Goal: Task Accomplishment & Management: Complete application form

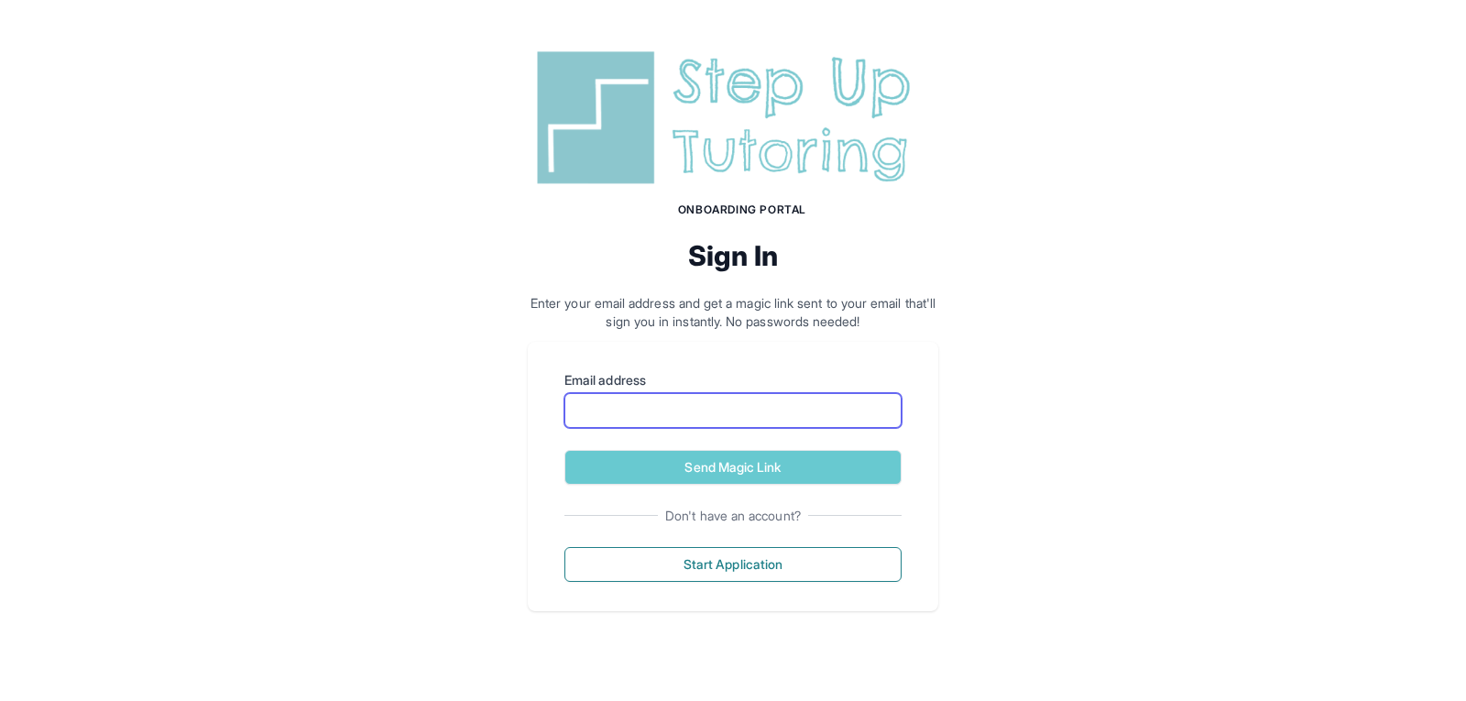
click at [618, 409] on input "Email address" at bounding box center [732, 410] width 337 height 35
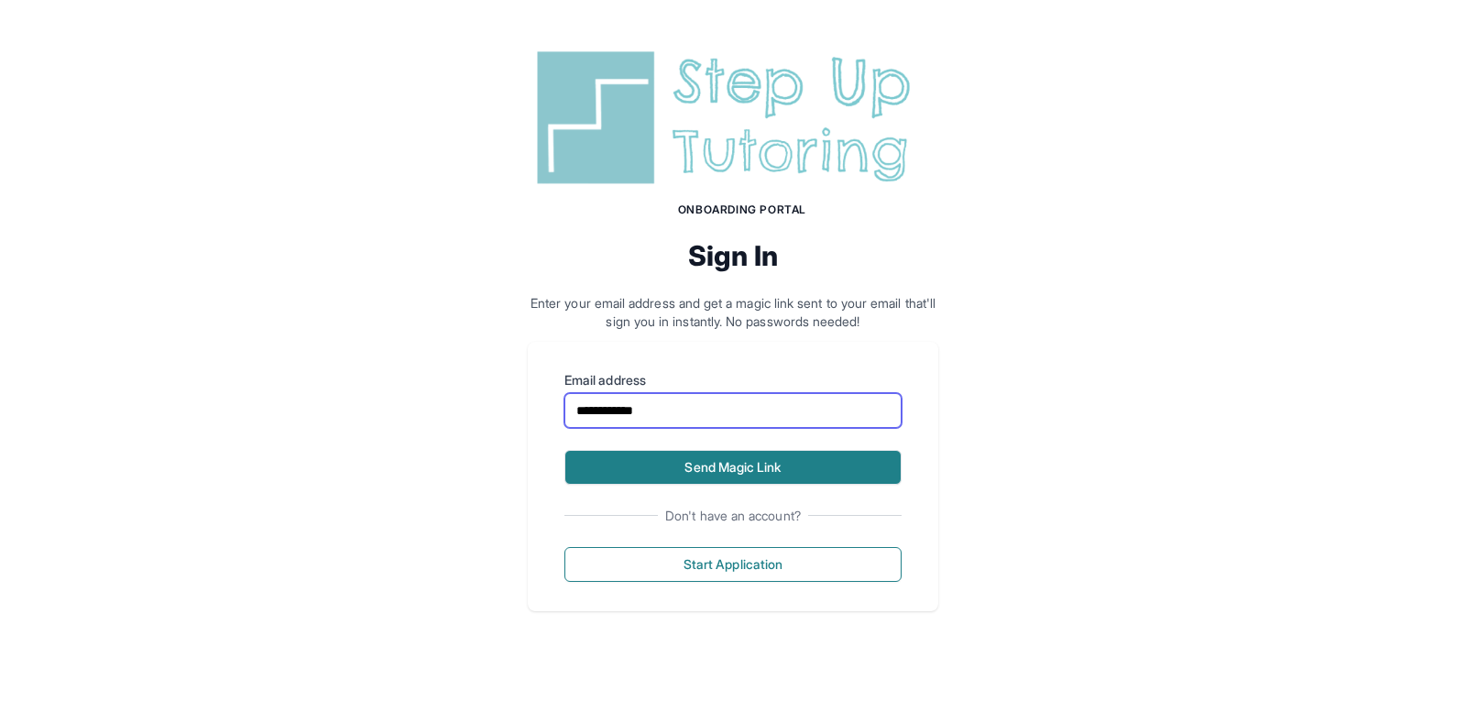
type input "**********"
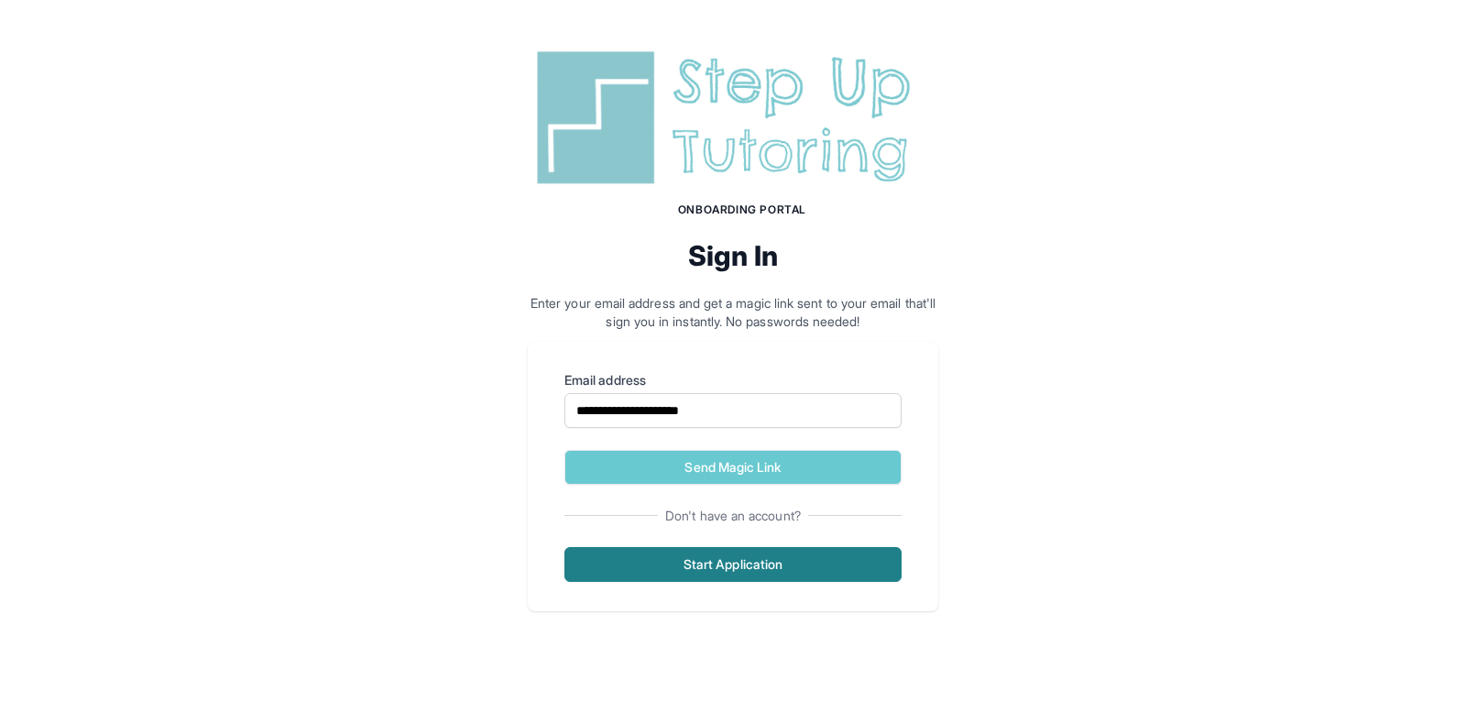
click at [745, 552] on button "Start Application" at bounding box center [732, 564] width 337 height 35
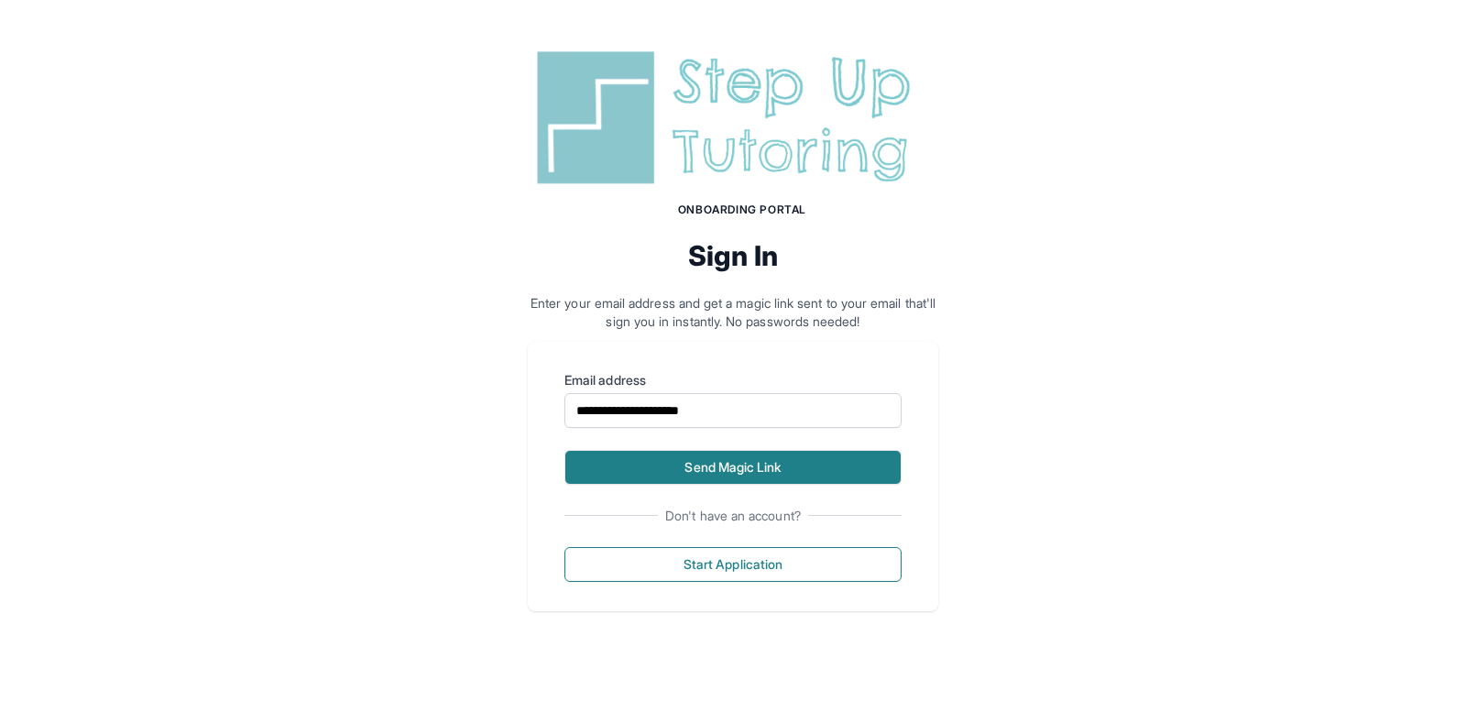
click at [755, 453] on button "Send Magic Link" at bounding box center [732, 467] width 337 height 35
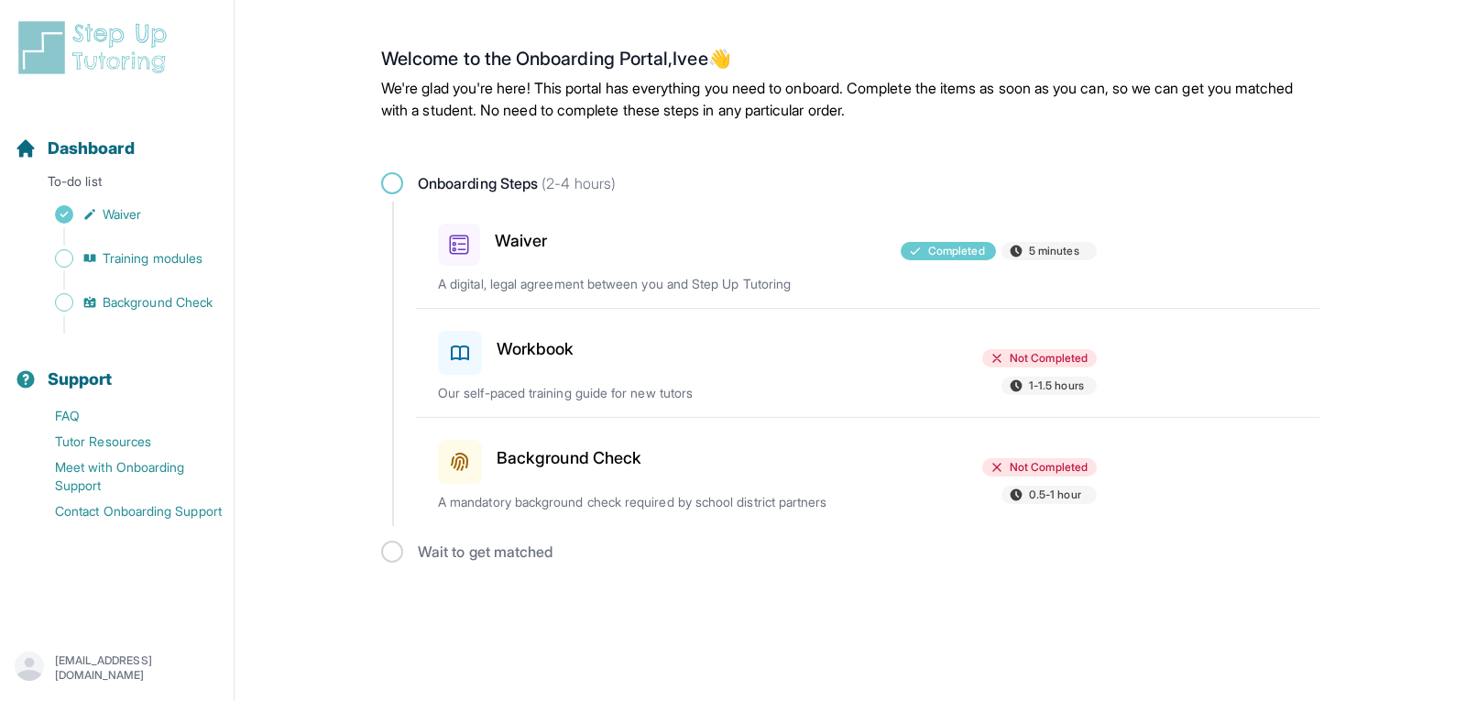
click at [503, 386] on p "Our self-paced training guide for new tutors" at bounding box center [652, 393] width 429 height 18
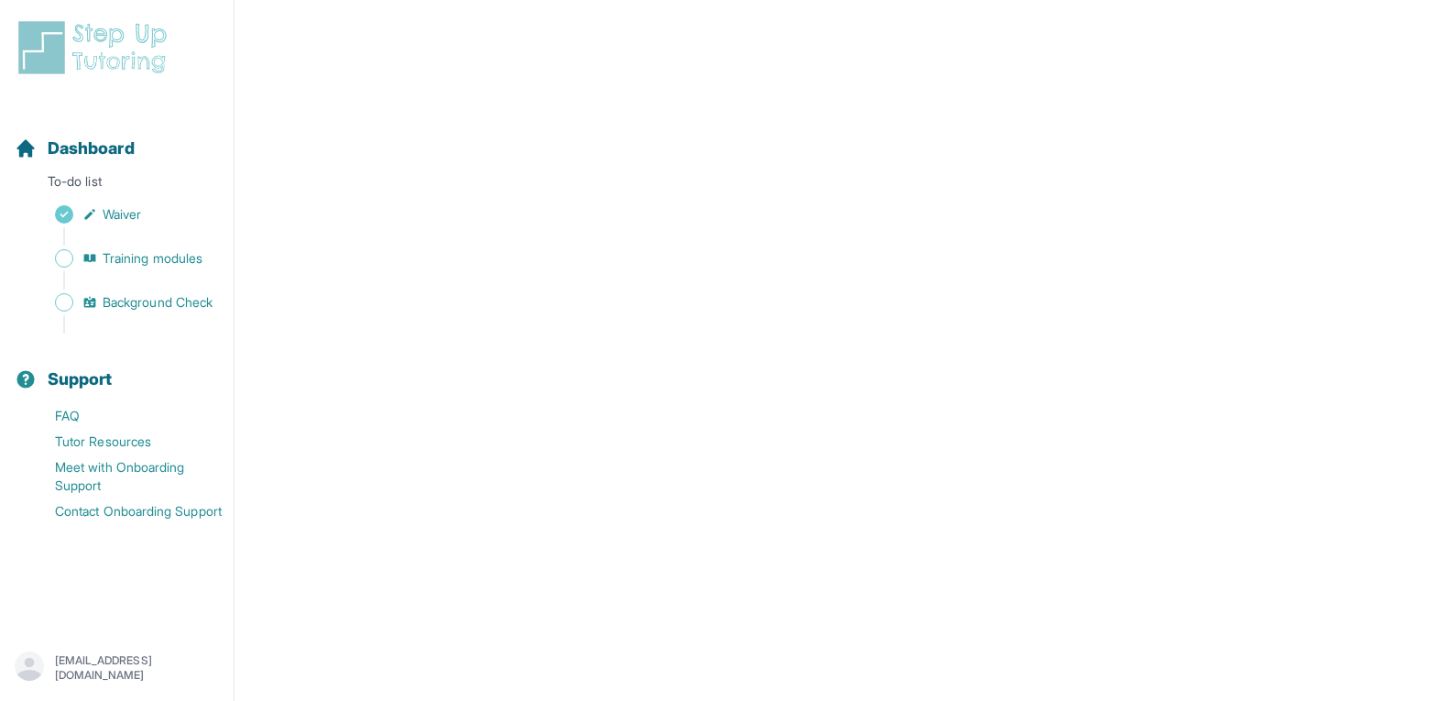
scroll to position [509, 0]
click at [65, 267] on span "Sidebar" at bounding box center [64, 258] width 18 height 18
click at [104, 297] on span "Background Check" at bounding box center [158, 302] width 110 height 18
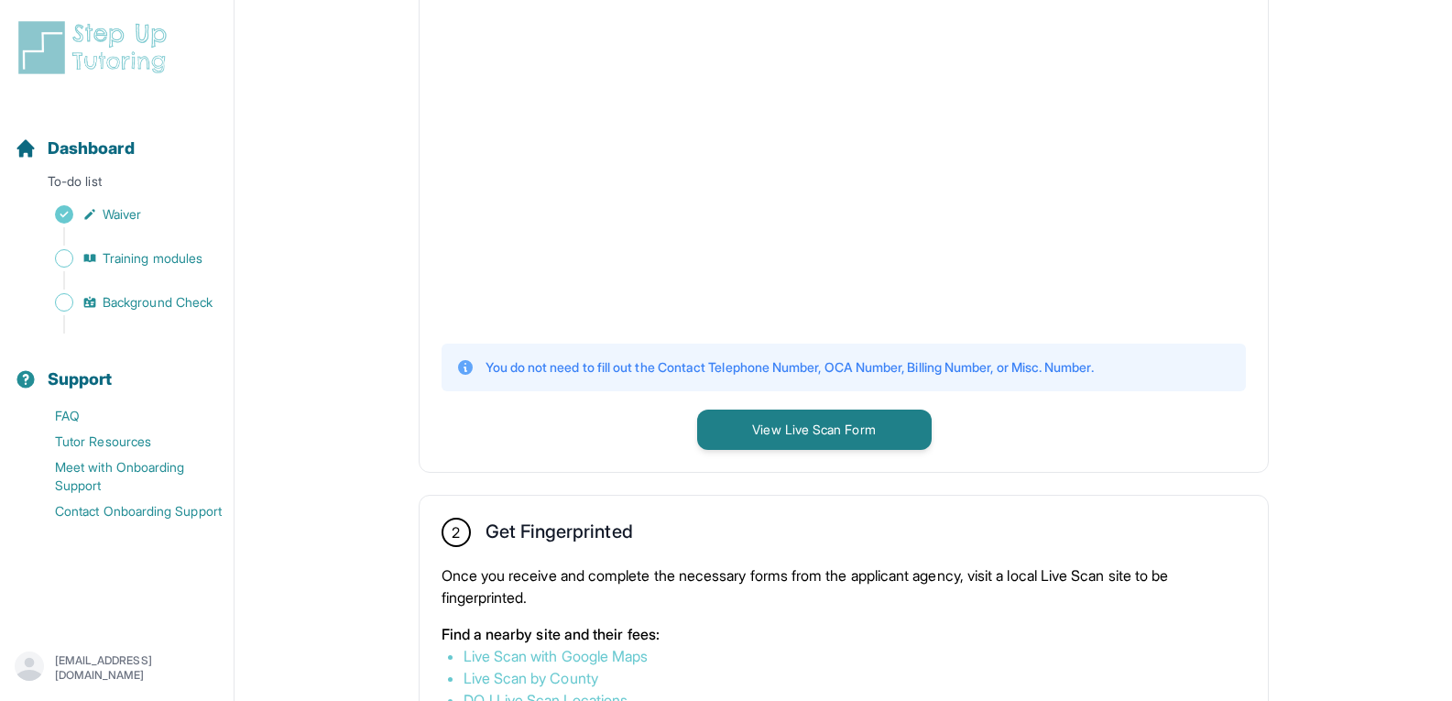
scroll to position [539, 0]
